Goal: Task Accomplishment & Management: Manage account settings

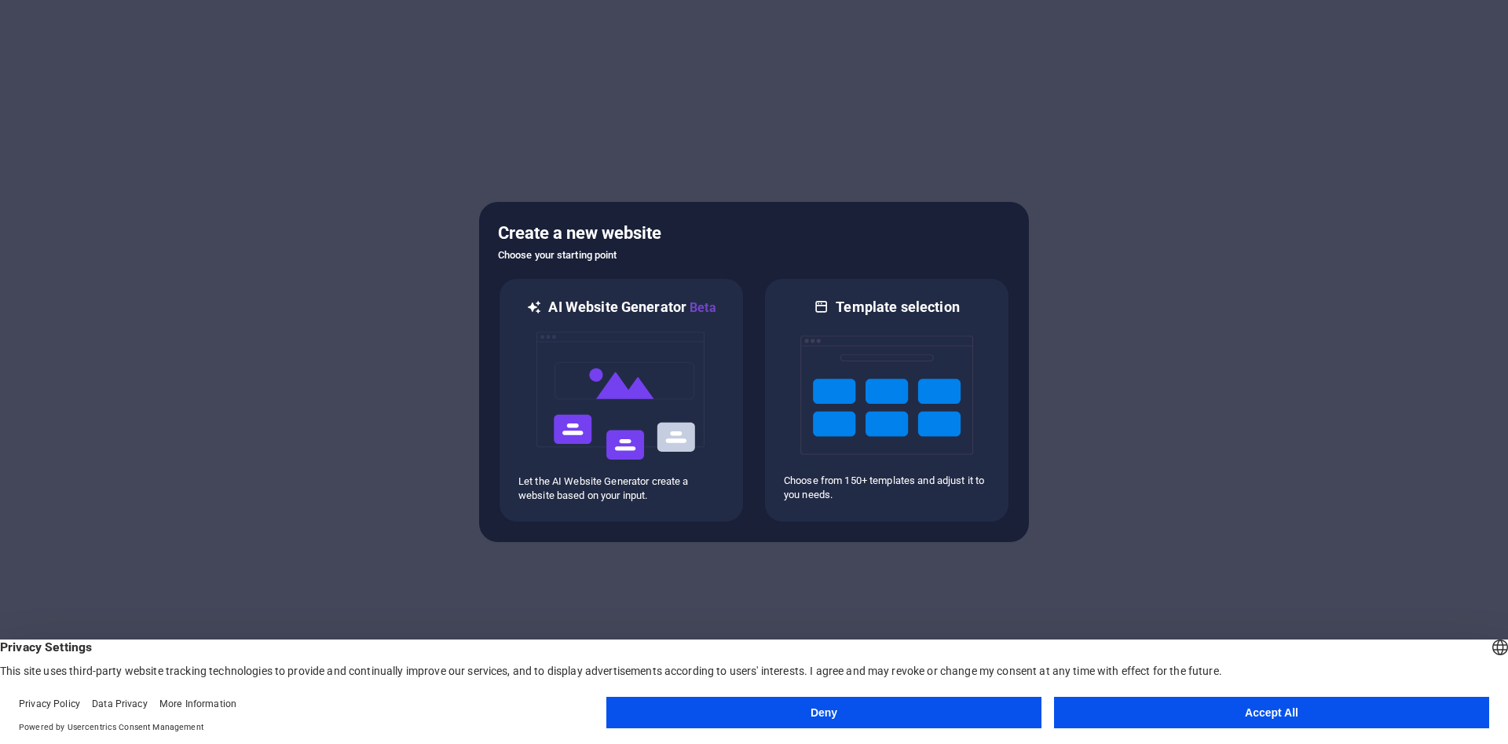
click at [1125, 728] on button "Accept All" at bounding box center [1271, 712] width 435 height 31
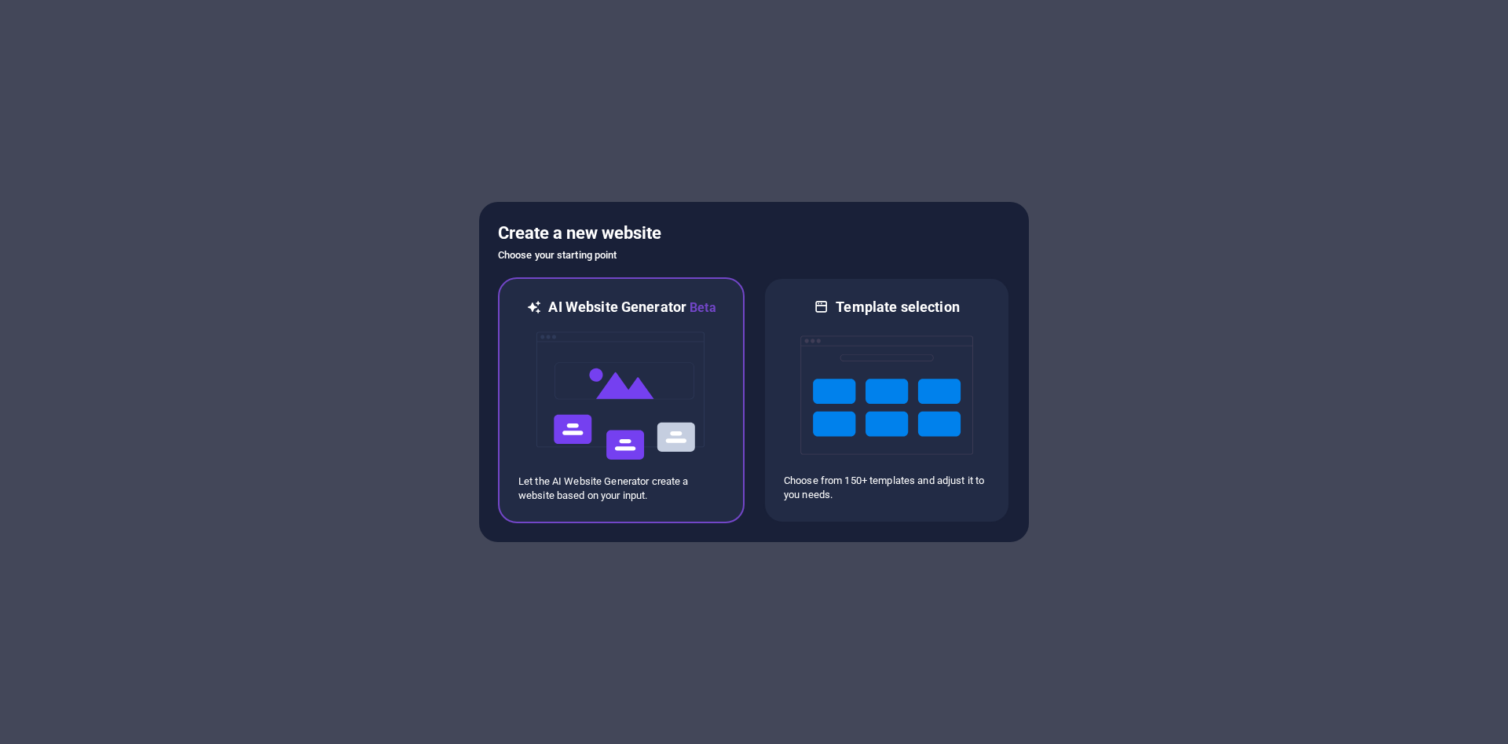
click at [653, 418] on img at bounding box center [621, 395] width 173 height 157
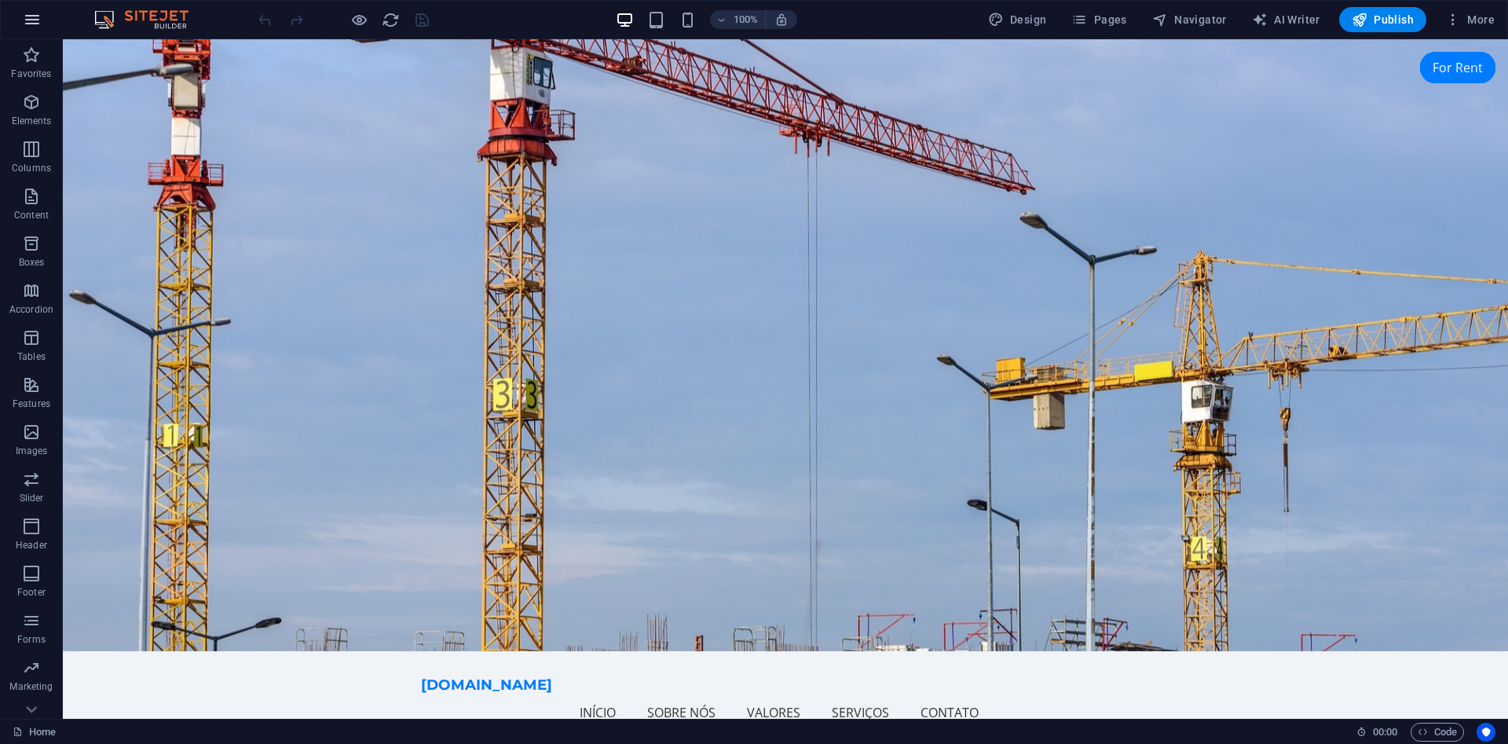
click at [39, 5] on button "button" at bounding box center [32, 20] width 38 height 38
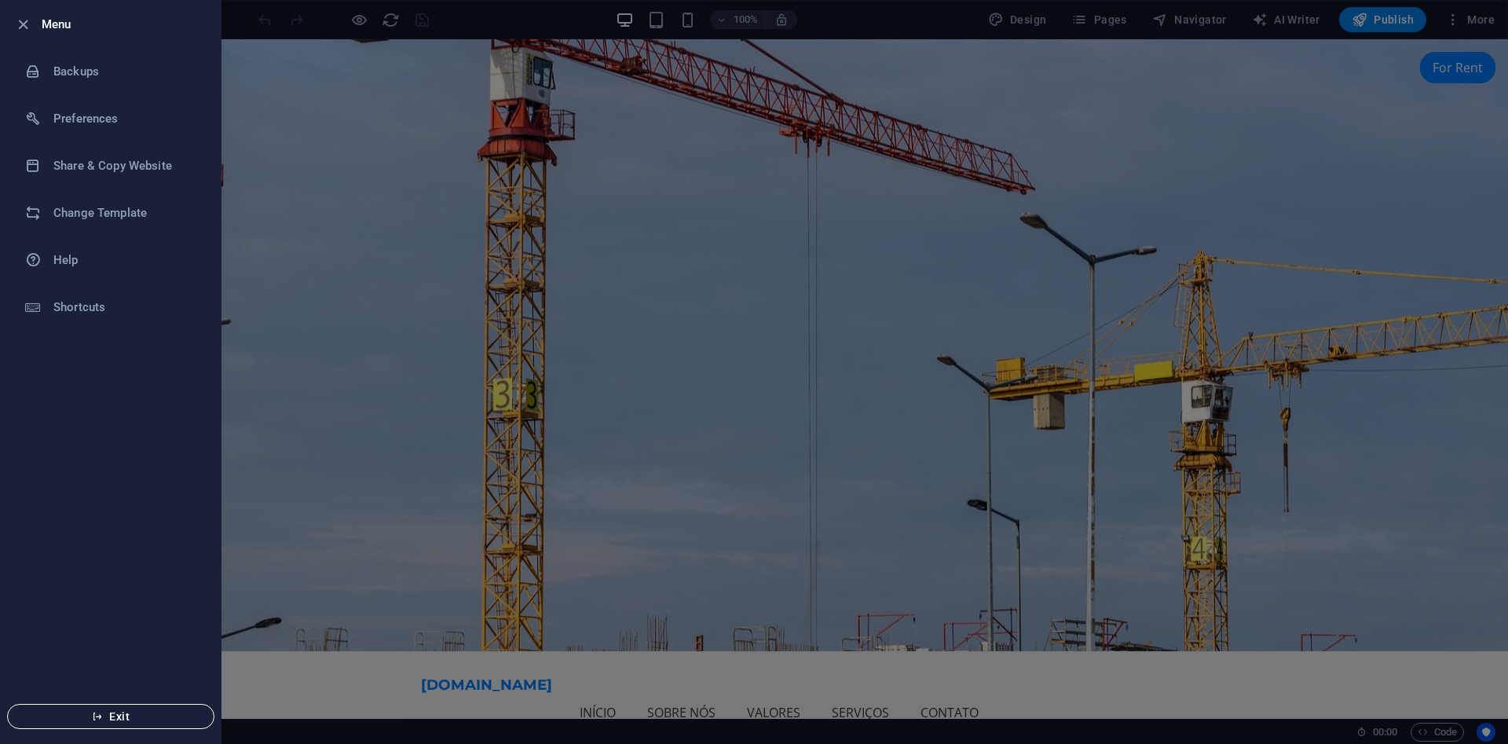
click at [130, 714] on span "Exit" at bounding box center [110, 716] width 181 height 13
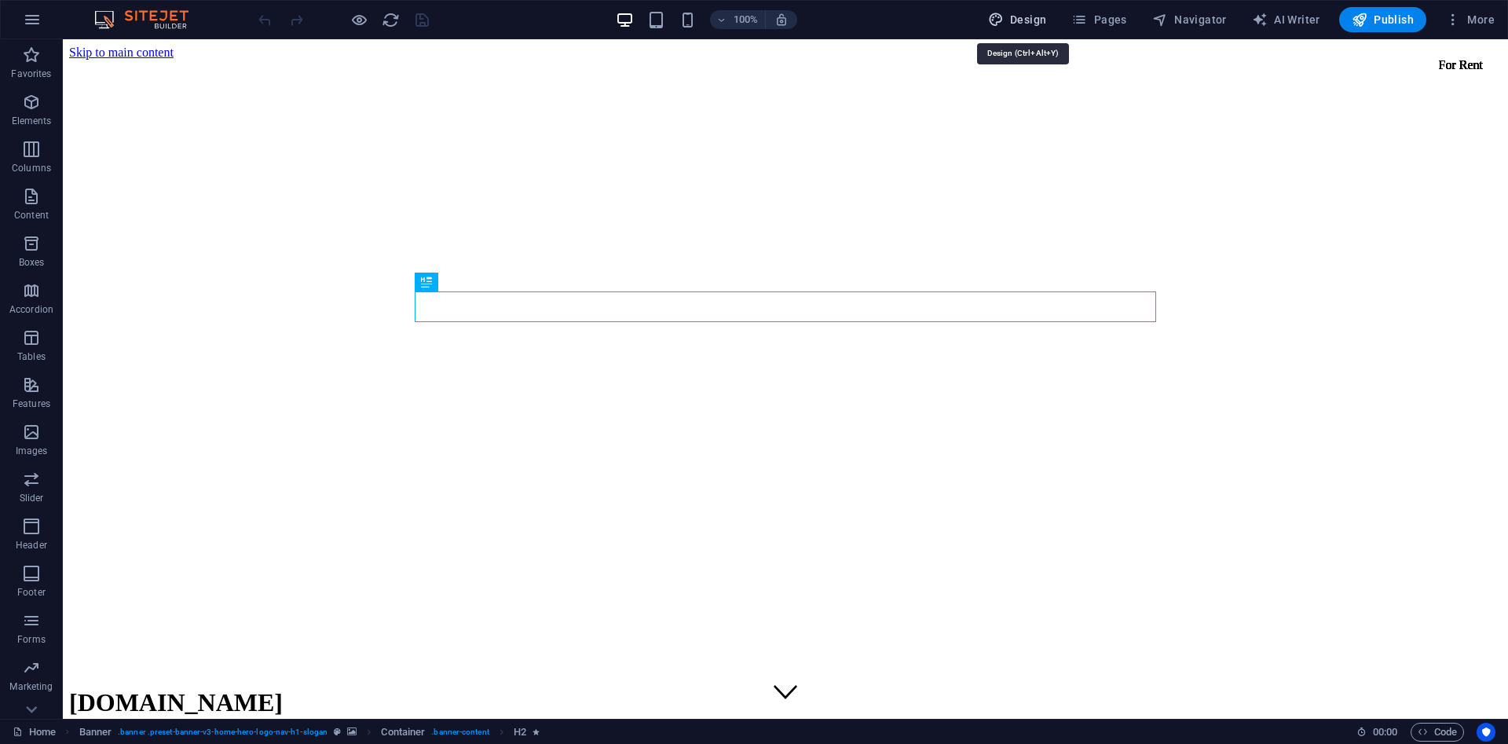
click at [1024, 27] on span "Design" at bounding box center [1017, 20] width 59 height 16
select select "px"
select select "200"
select select "px"
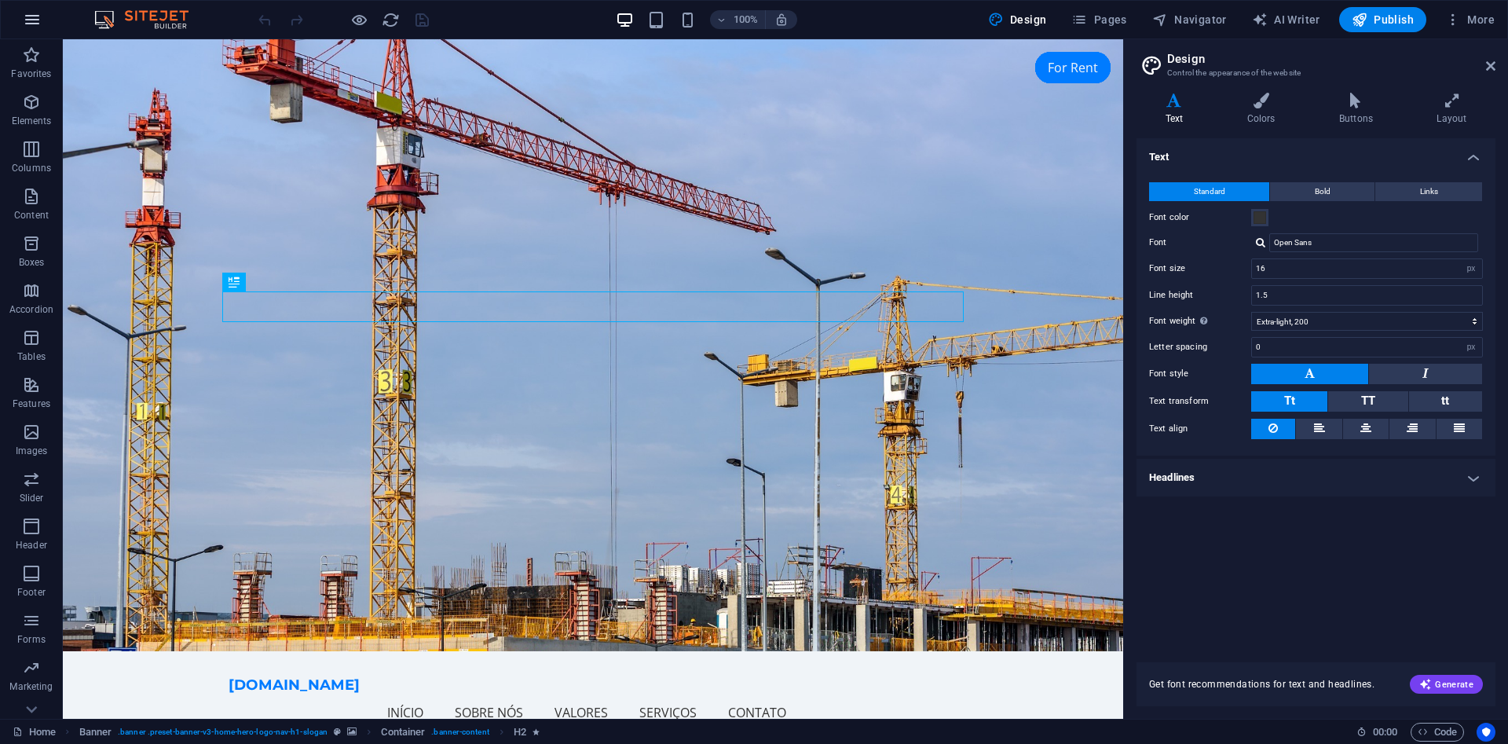
click at [34, 16] on icon "button" at bounding box center [32, 19] width 19 height 19
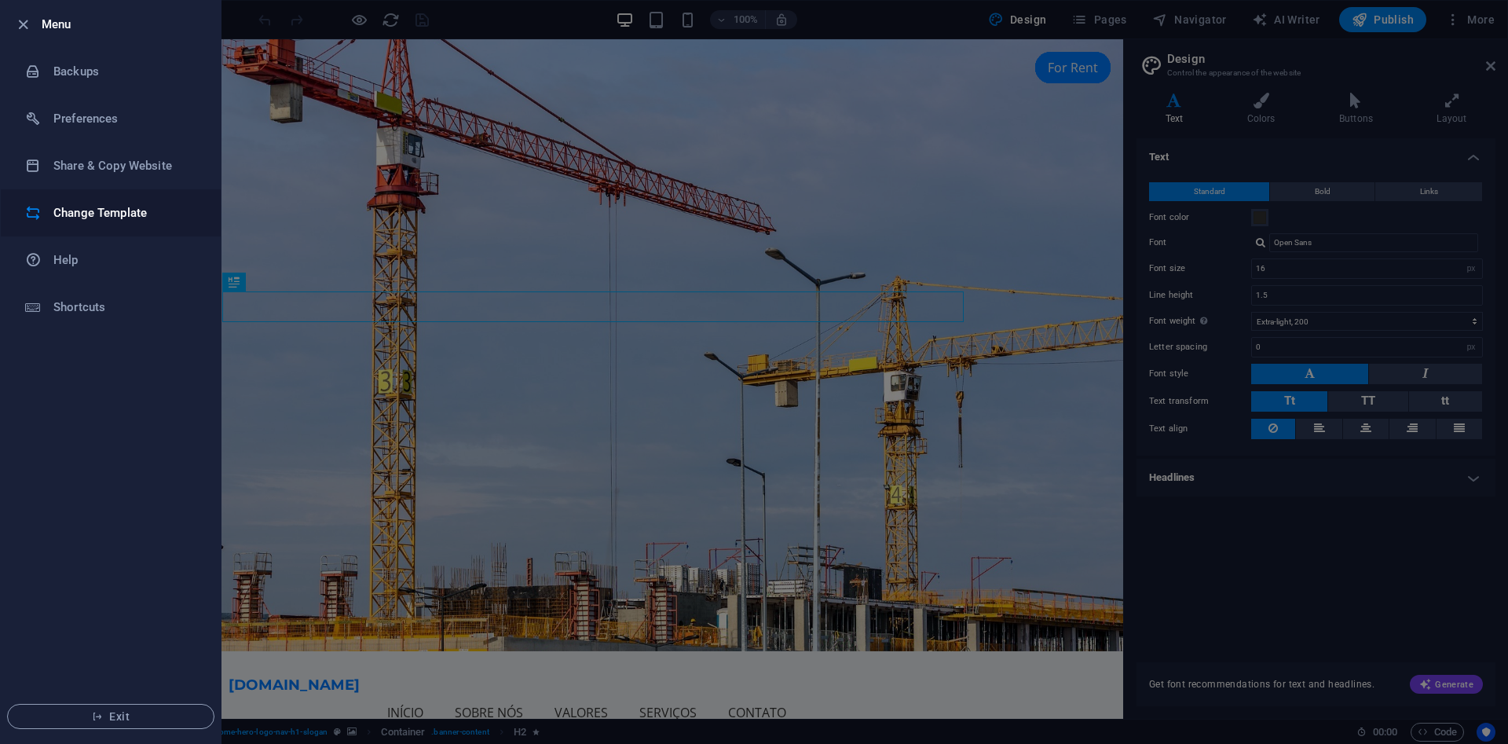
click at [124, 225] on li "Change Template" at bounding box center [111, 212] width 220 height 47
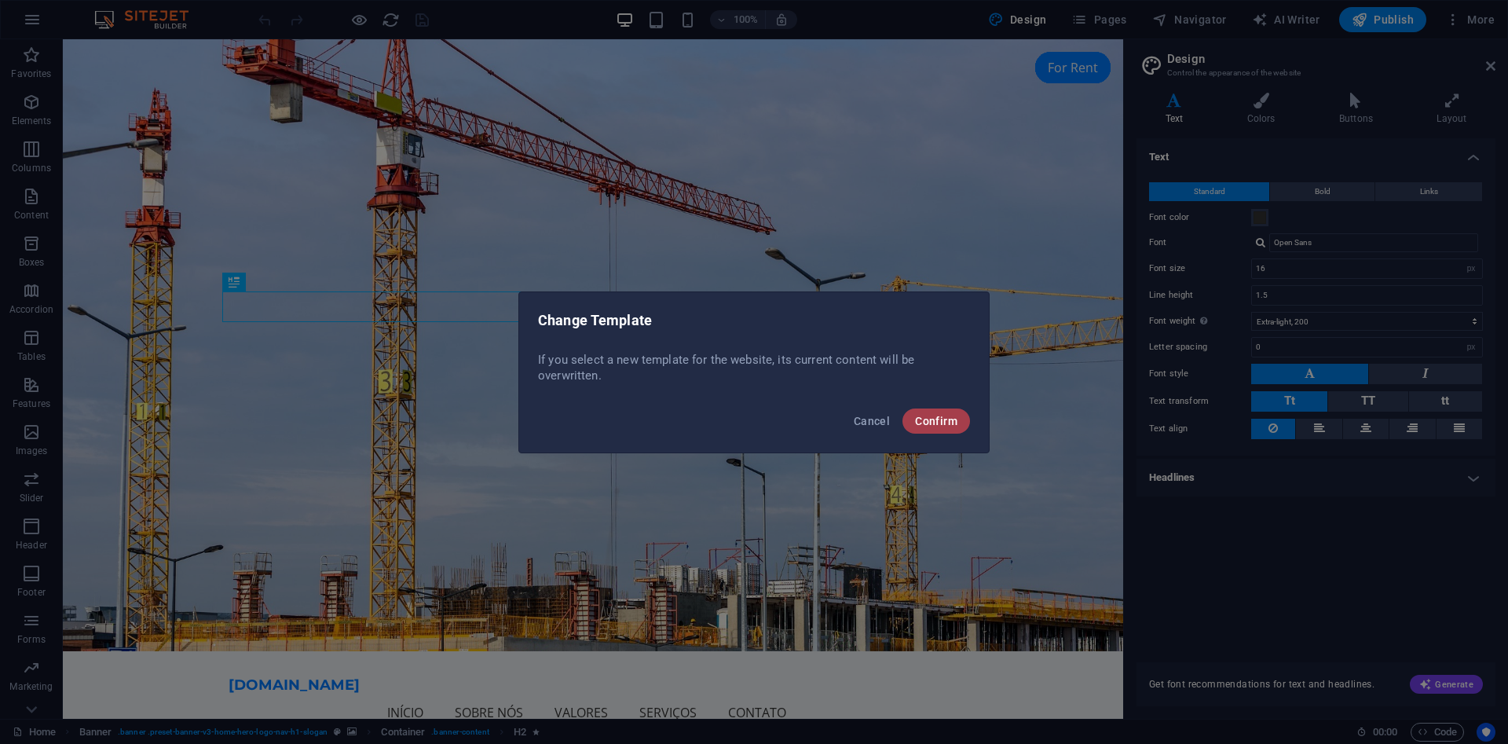
click at [940, 419] on span "Confirm" at bounding box center [936, 421] width 42 height 13
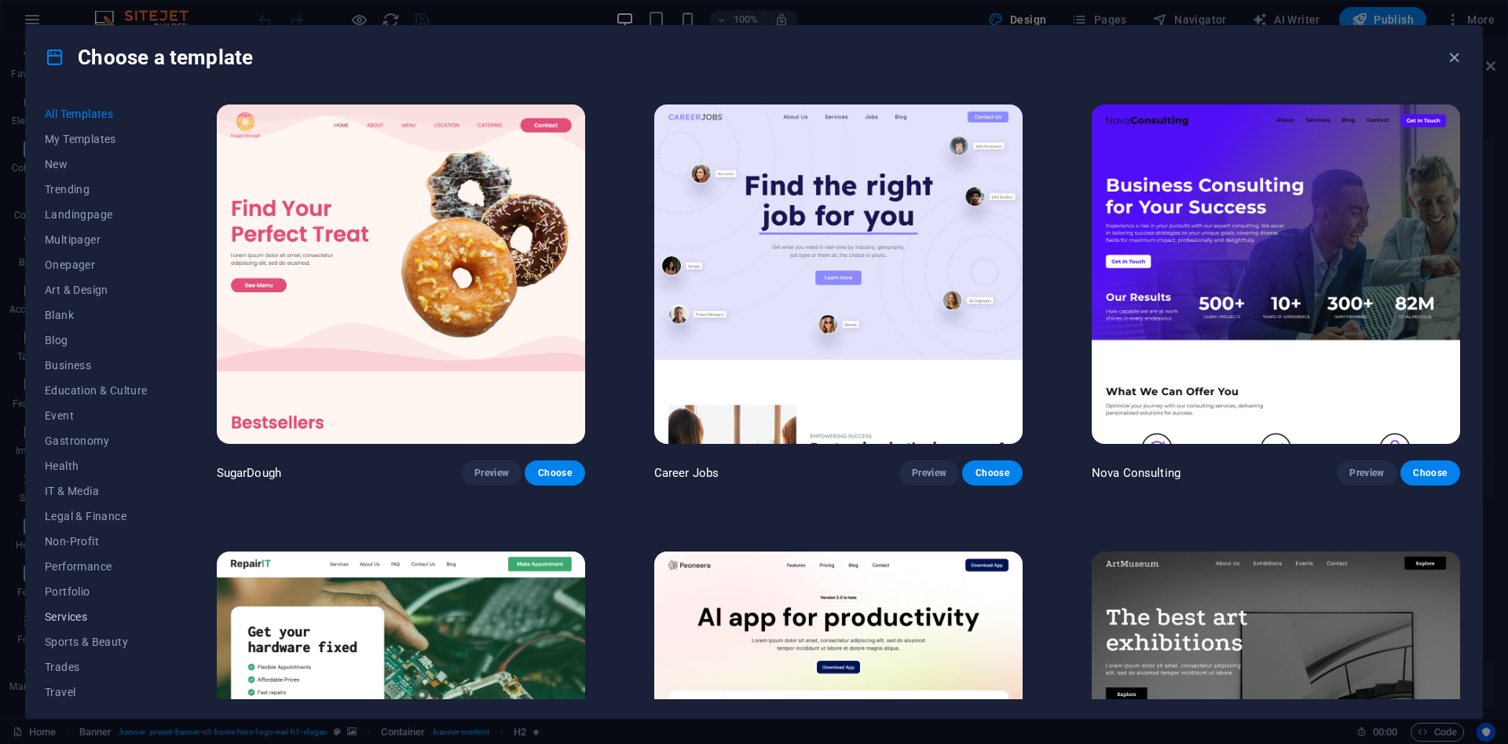
click at [79, 619] on span "Services" at bounding box center [96, 616] width 103 height 13
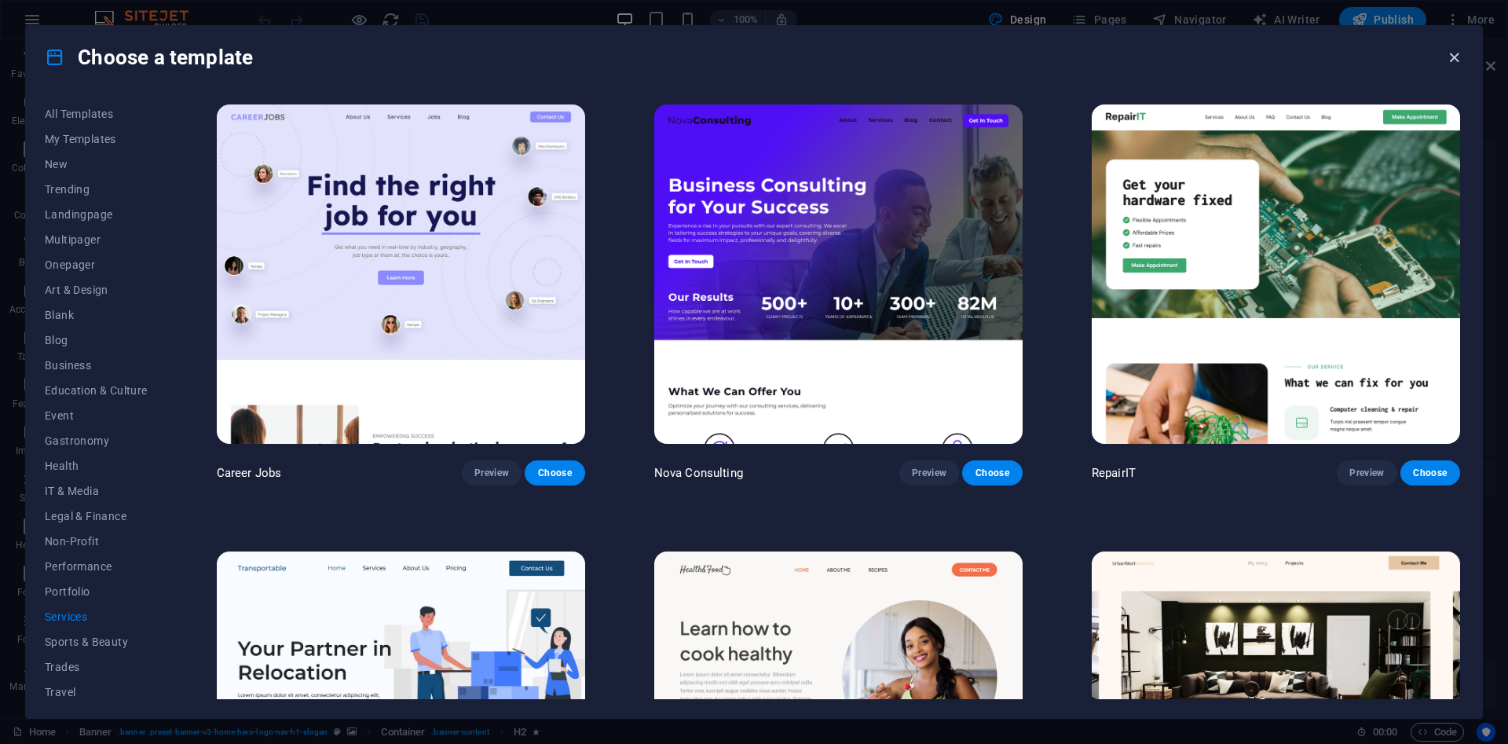
click at [1457, 59] on icon "button" at bounding box center [1454, 58] width 18 height 18
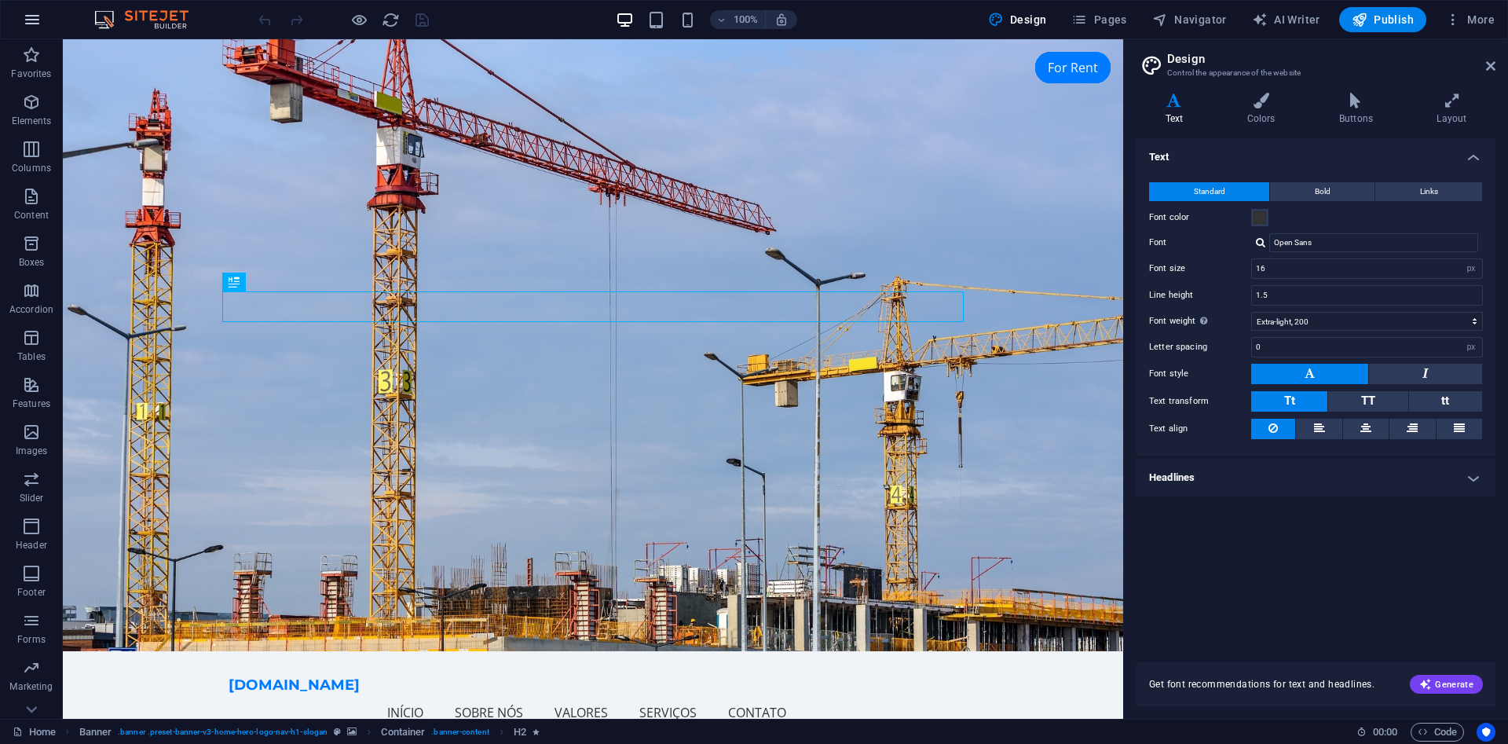
click at [37, 20] on icon "button" at bounding box center [32, 19] width 19 height 19
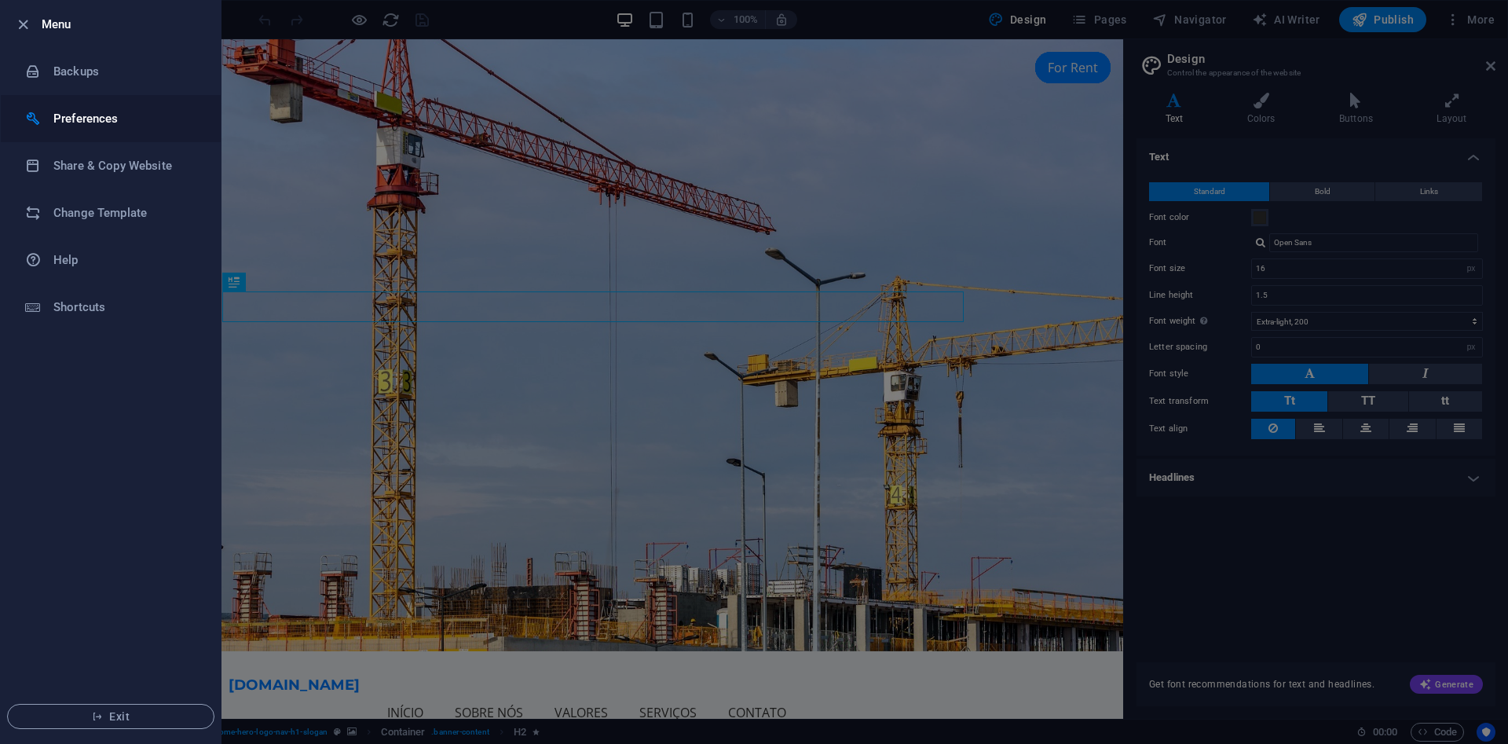
click at [113, 119] on h6 "Preferences" at bounding box center [125, 118] width 145 height 19
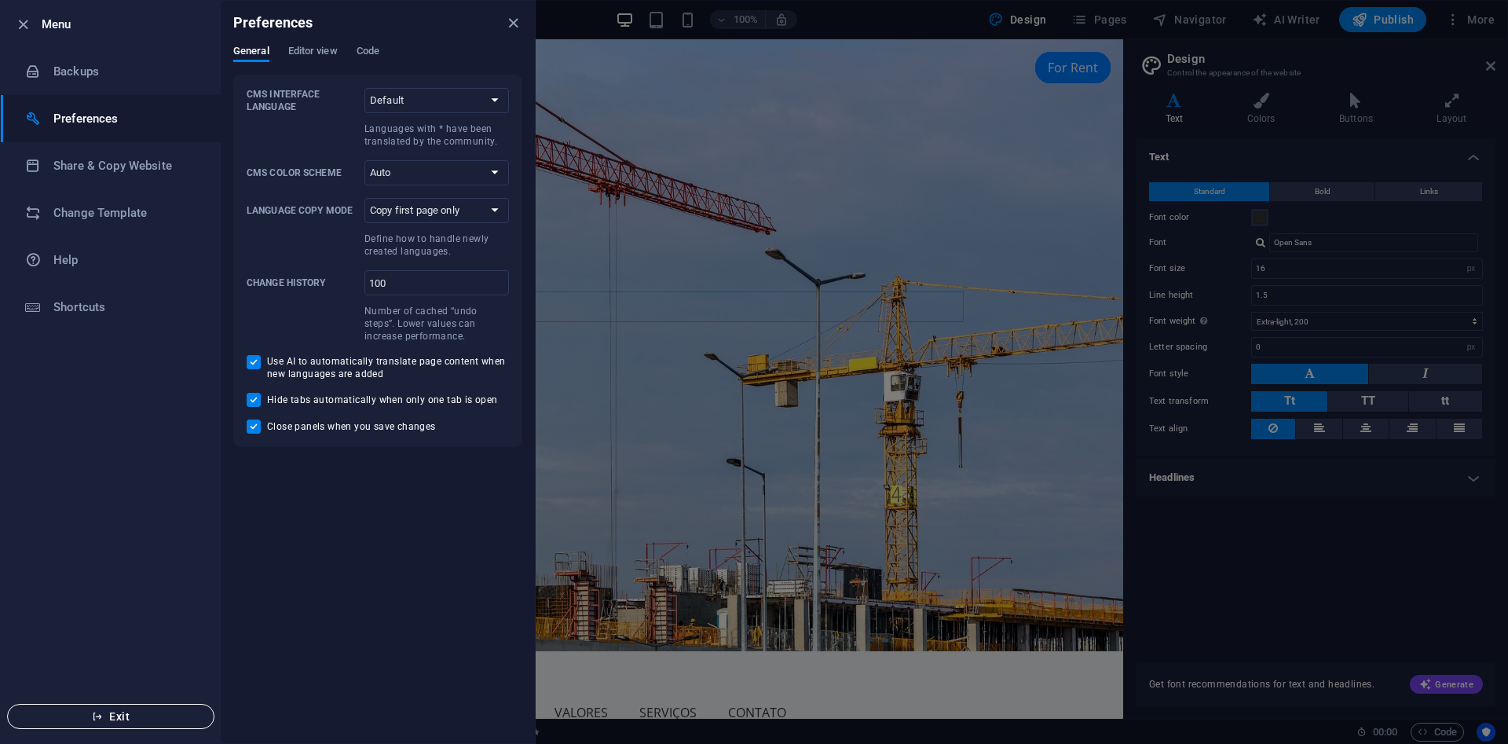
click at [127, 720] on span "Exit" at bounding box center [110, 716] width 181 height 13
